Goal: Information Seeking & Learning: Learn about a topic

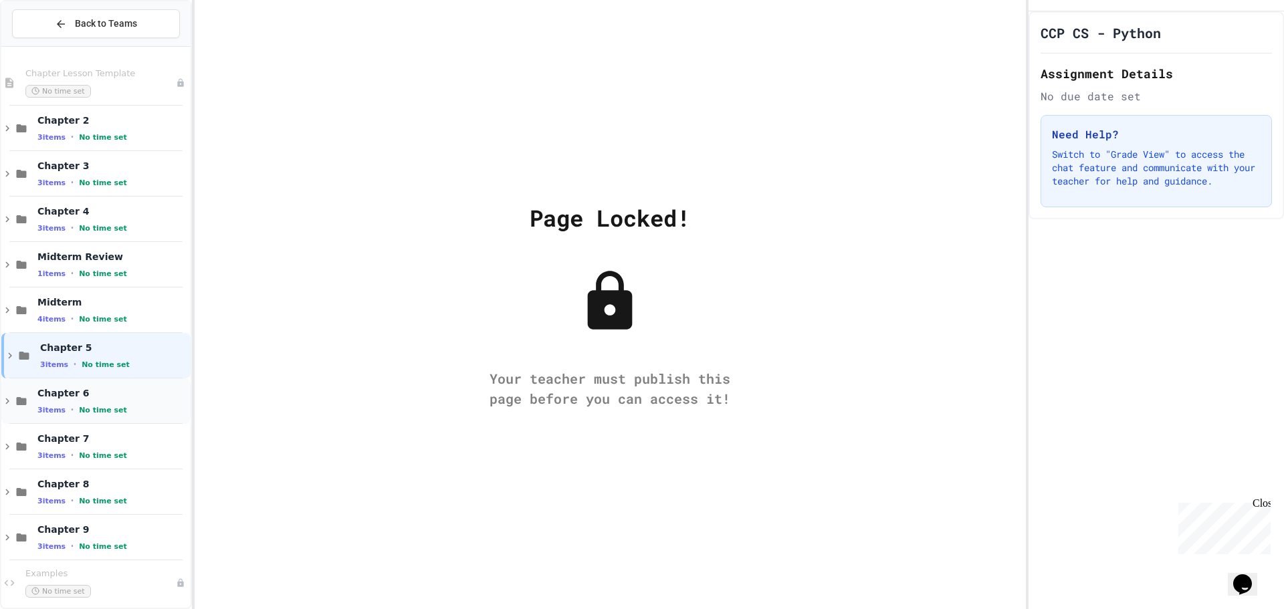
click at [99, 404] on div "Chapter 6 3 items • No time set" at bounding box center [112, 401] width 150 height 28
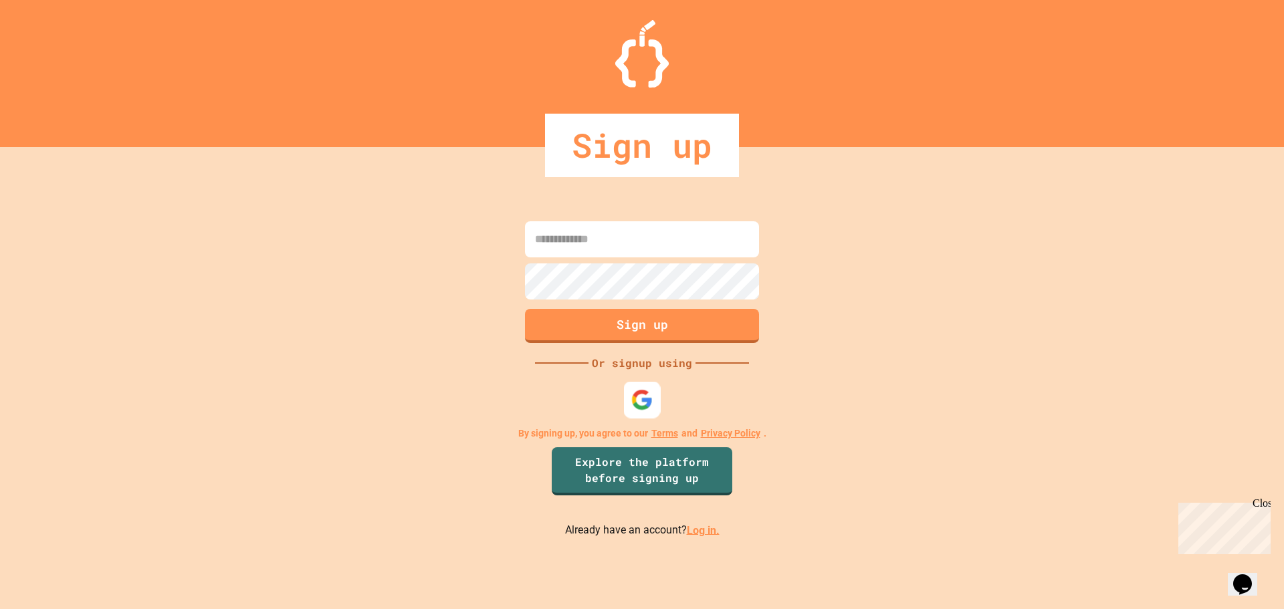
click at [630, 395] on div at bounding box center [642, 399] width 37 height 37
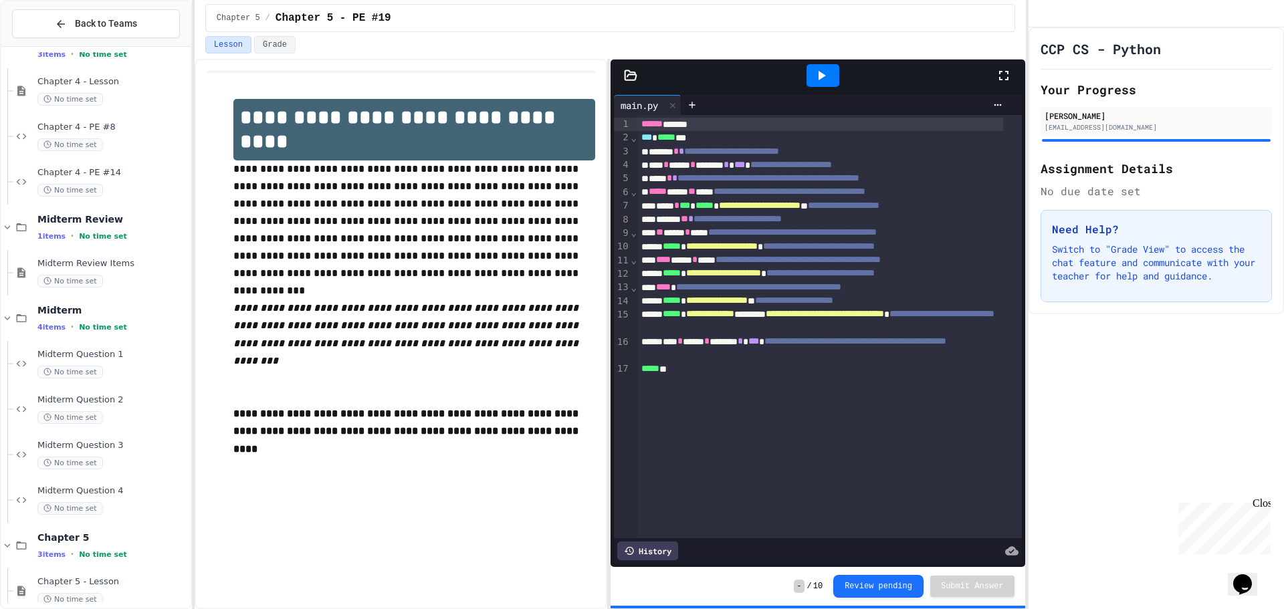
scroll to position [557, 0]
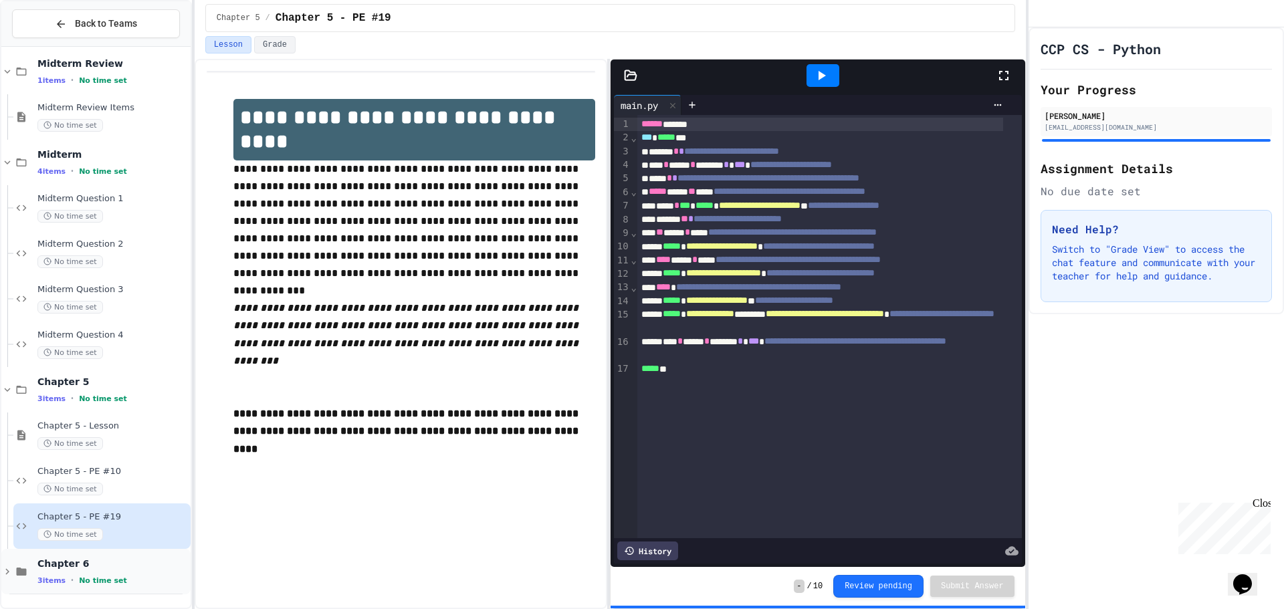
click at [116, 558] on span "Chapter 6" at bounding box center [112, 564] width 150 height 12
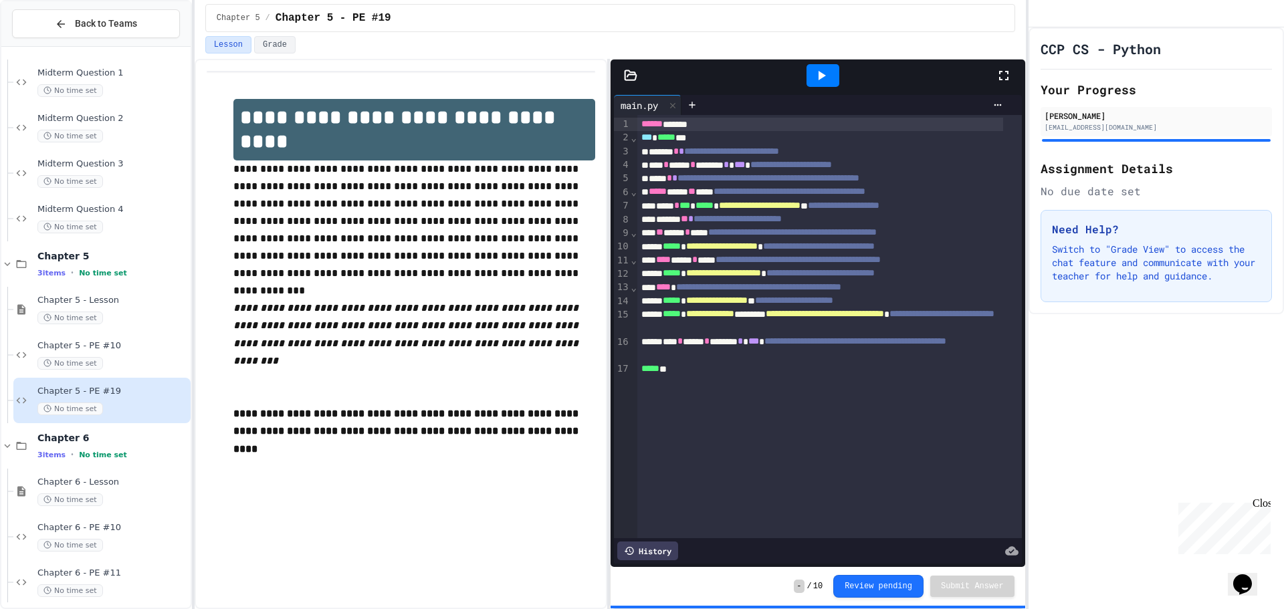
scroll to position [694, 0]
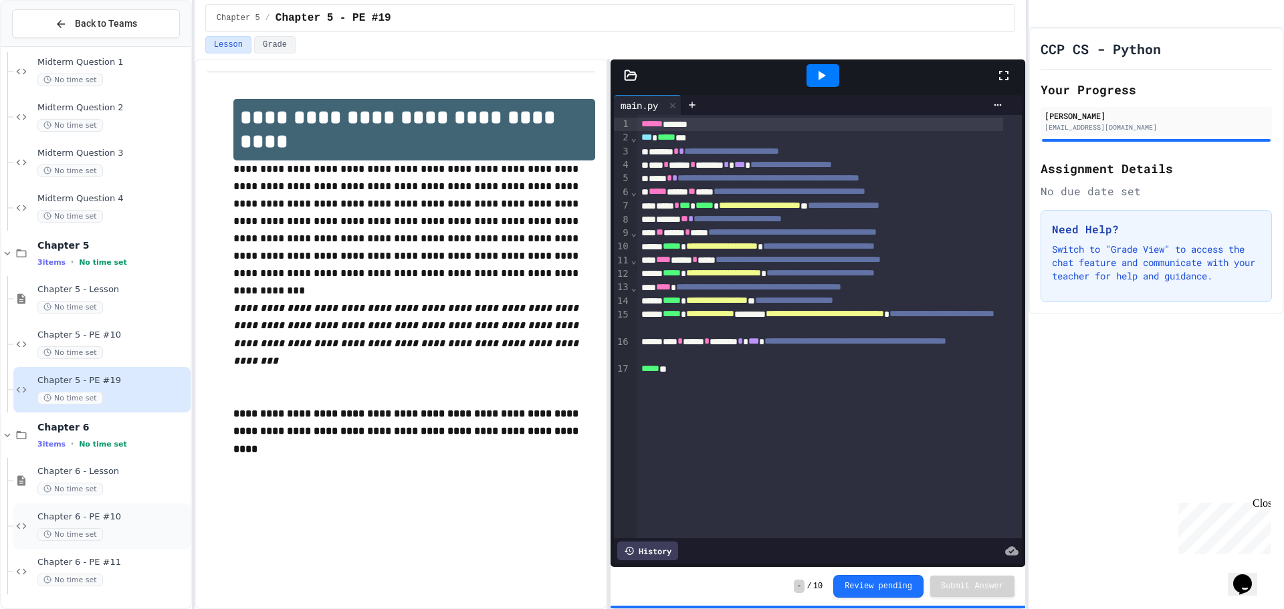
click at [138, 515] on span "Chapter 6 - PE #10" at bounding box center [112, 517] width 150 height 11
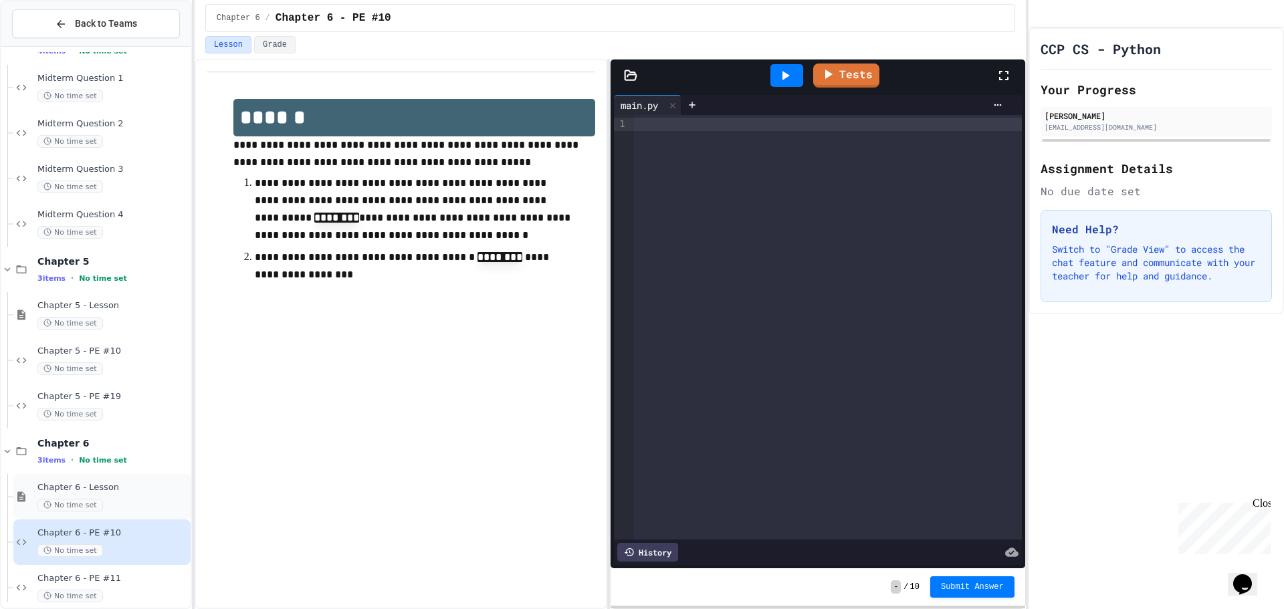
click at [129, 502] on div "No time set" at bounding box center [112, 505] width 150 height 13
